Goal: Task Accomplishment & Management: Use online tool/utility

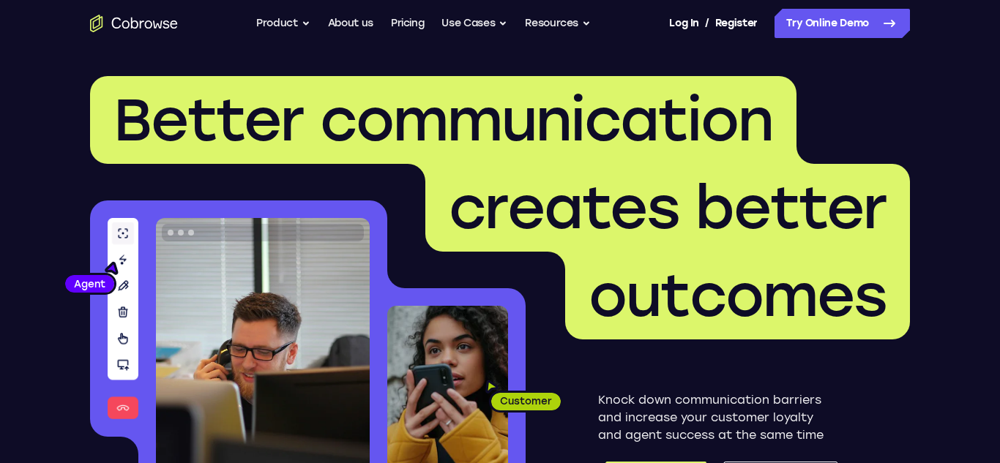
click at [913, 25] on div "Go back Powerful, Flexible and Trustworthy. Avoid all extra friction for both A…" at bounding box center [499, 23] width 937 height 29
click at [846, 37] on link "Try Online Demo" at bounding box center [841, 23] width 135 height 29
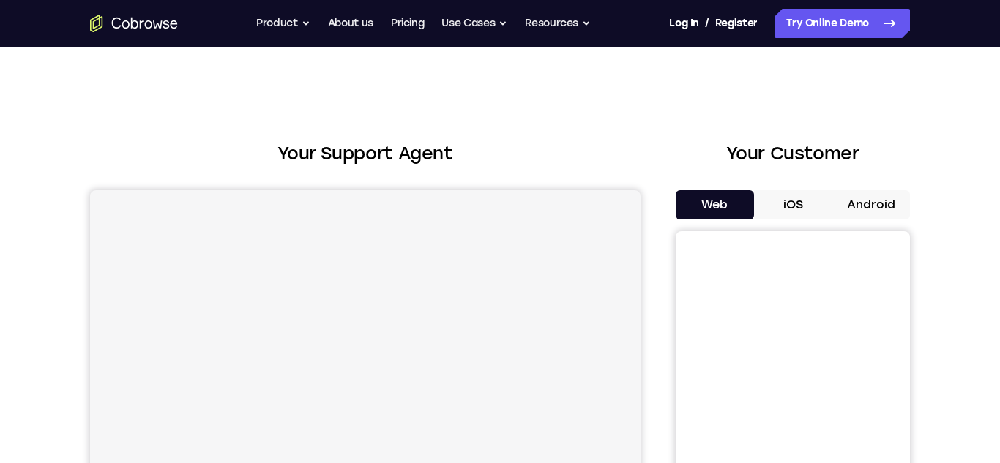
click at [852, 203] on button "Android" at bounding box center [870, 204] width 78 height 29
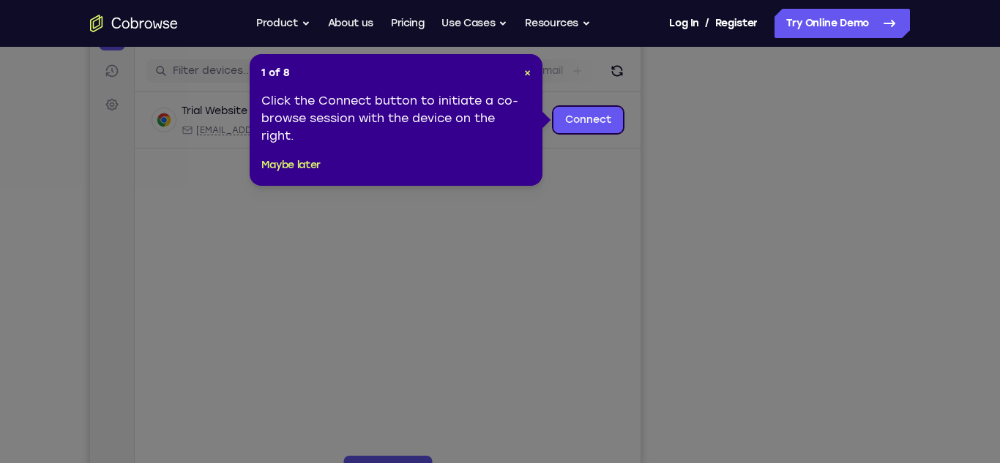
drag, startPoint x: 999, startPoint y: 111, endPoint x: 996, endPoint y: 162, distance: 50.6
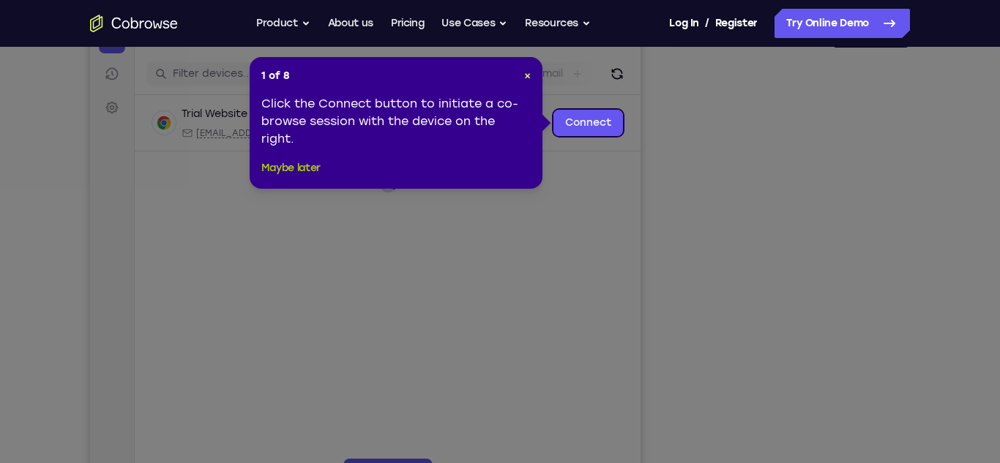
click at [283, 164] on button "Maybe later" at bounding box center [290, 169] width 59 height 18
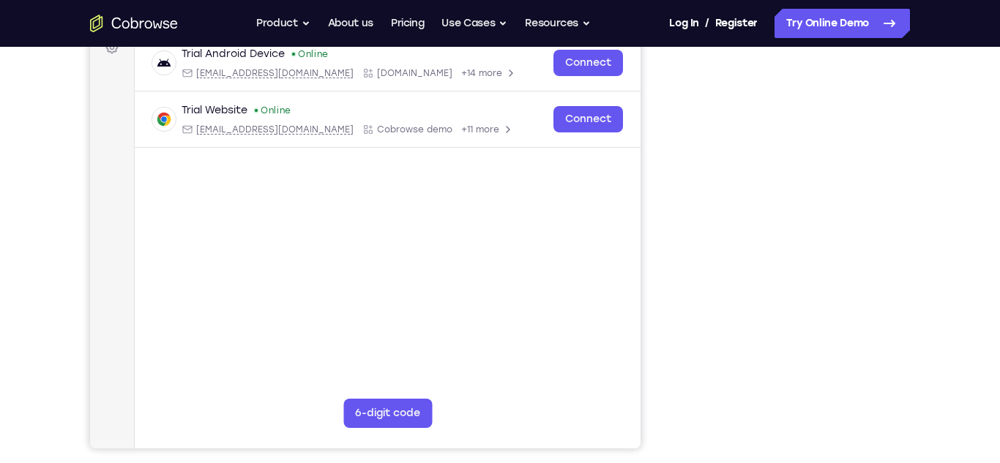
scroll to position [227, 0]
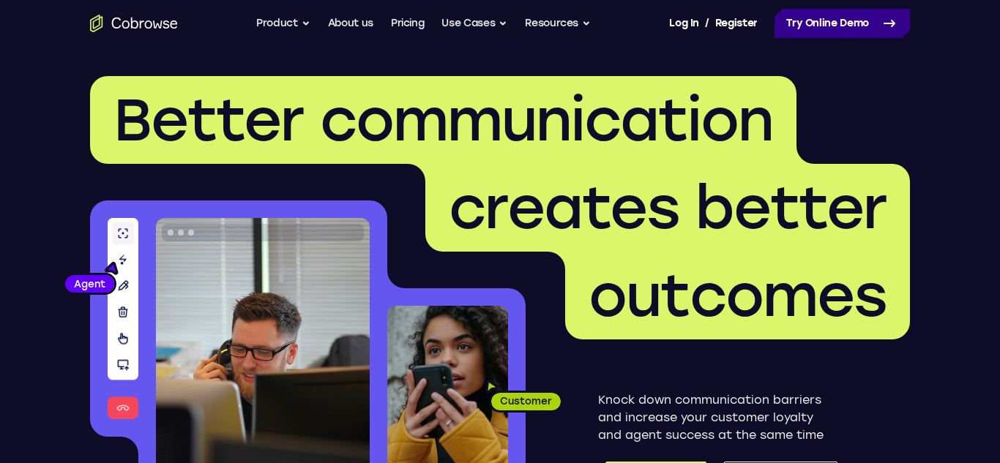
click at [841, 29] on link "Try Online Demo" at bounding box center [841, 23] width 135 height 29
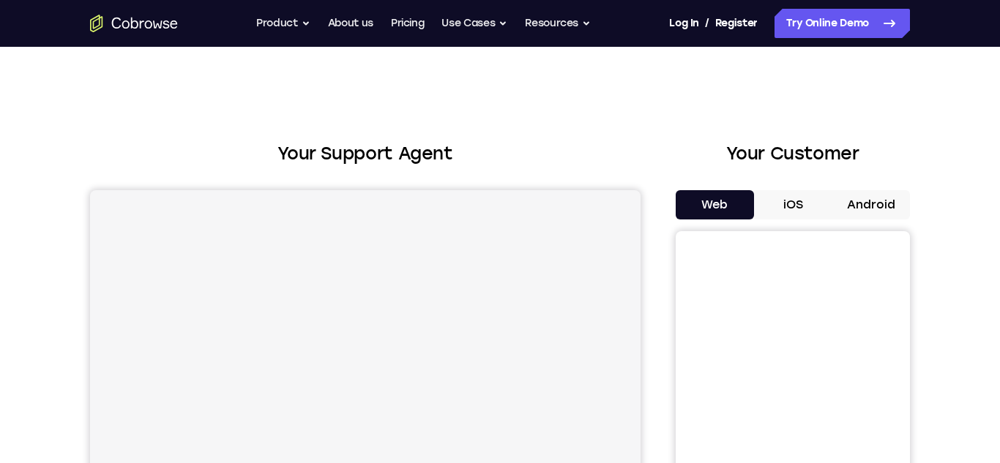
click at [844, 203] on button "Android" at bounding box center [870, 204] width 78 height 29
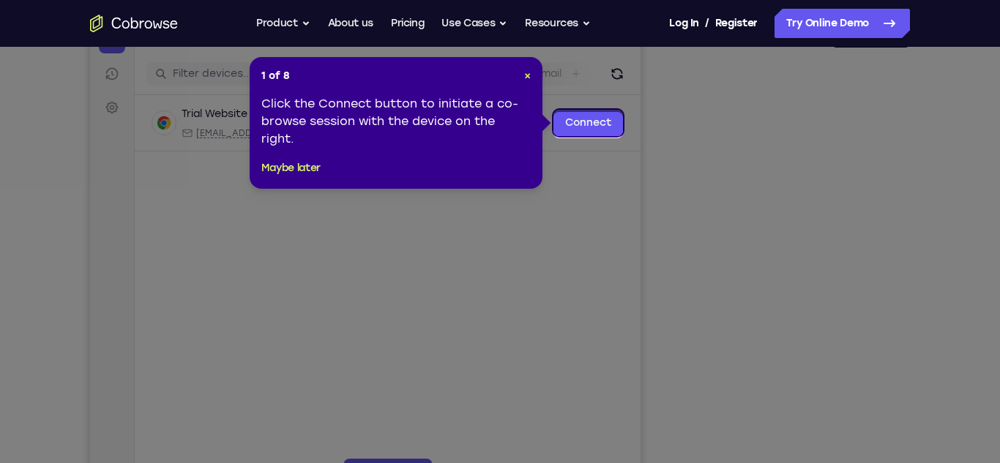
scroll to position [174, 0]
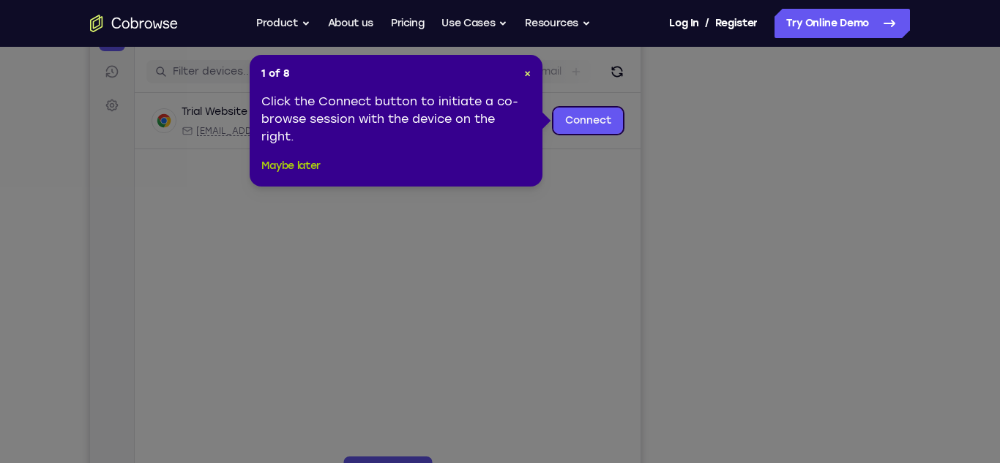
click at [310, 162] on button "Maybe later" at bounding box center [290, 166] width 59 height 18
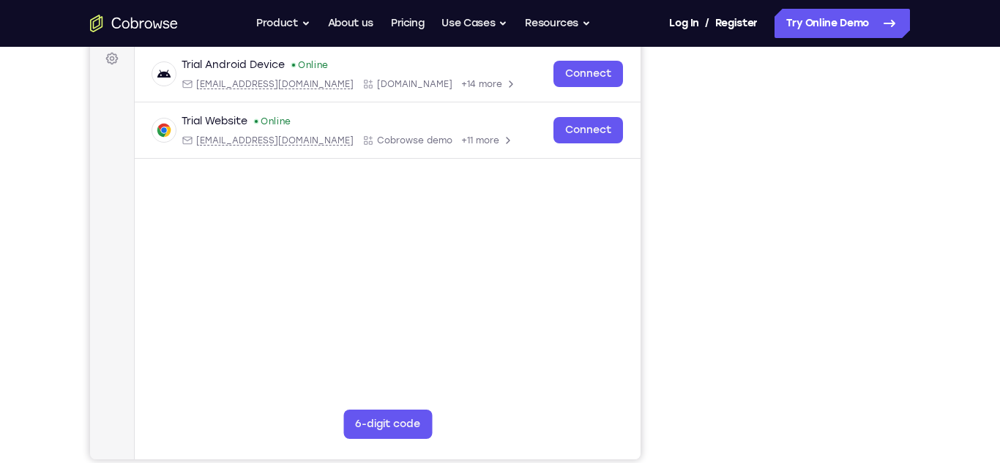
scroll to position [218, 0]
